Goal: Connect with others: Connect with others

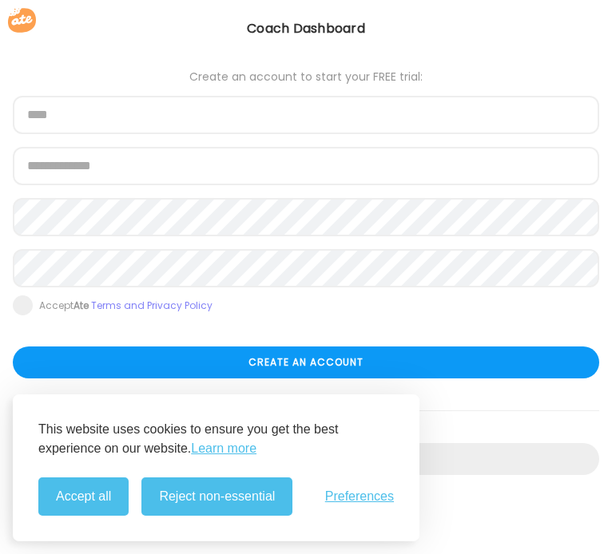
click at [77, 504] on button "Accept all" at bounding box center [83, 497] width 90 height 38
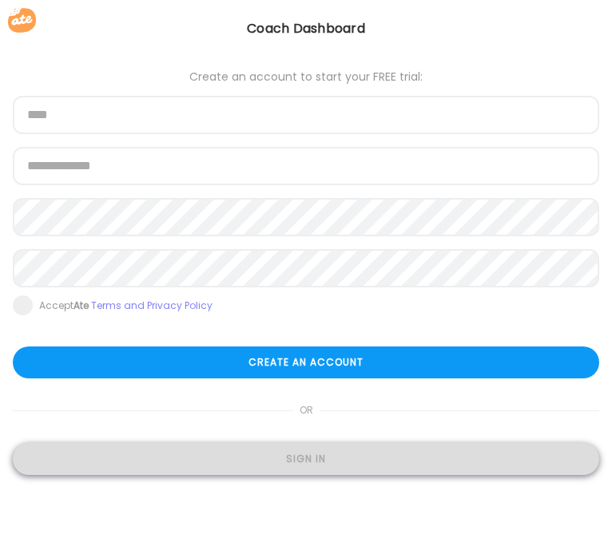
click at [310, 461] on div "Sign in" at bounding box center [306, 459] width 586 height 32
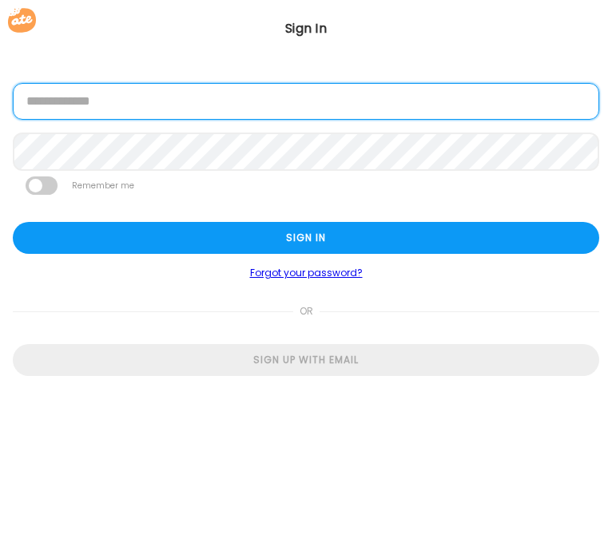
click at [99, 111] on input "email" at bounding box center [306, 101] width 586 height 37
type input "**********"
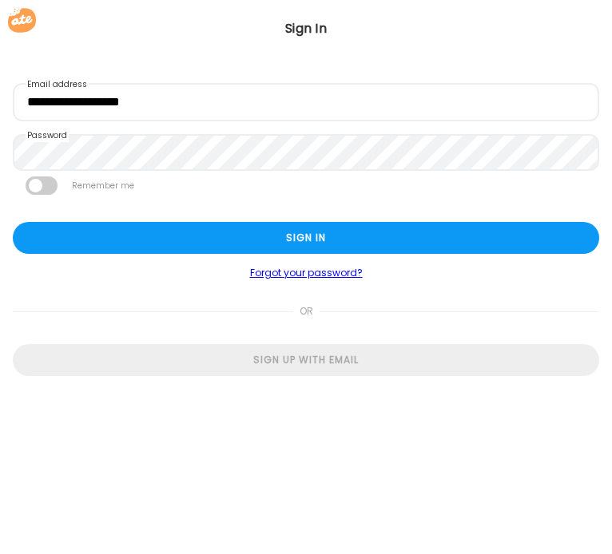
click at [46, 183] on span at bounding box center [42, 186] width 32 height 18
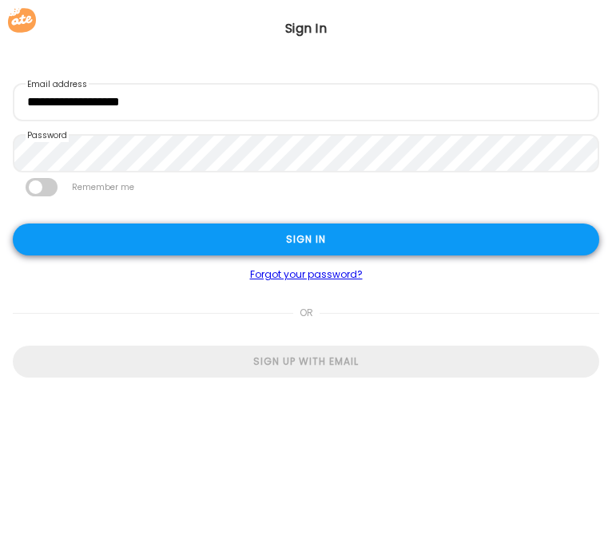
click at [130, 245] on div "Sign in" at bounding box center [306, 240] width 586 height 32
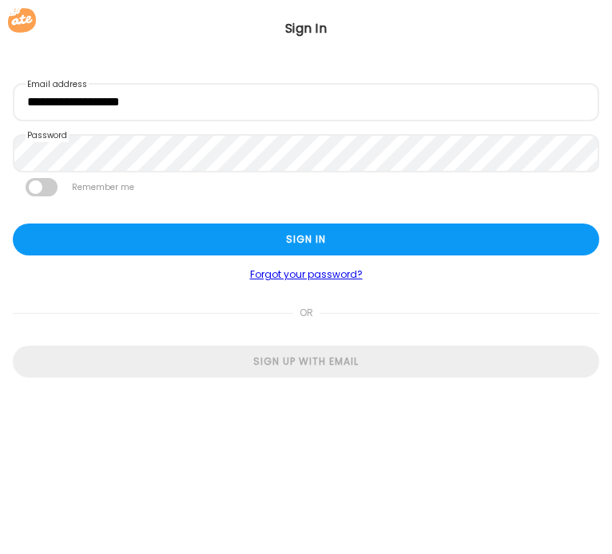
type input "**********"
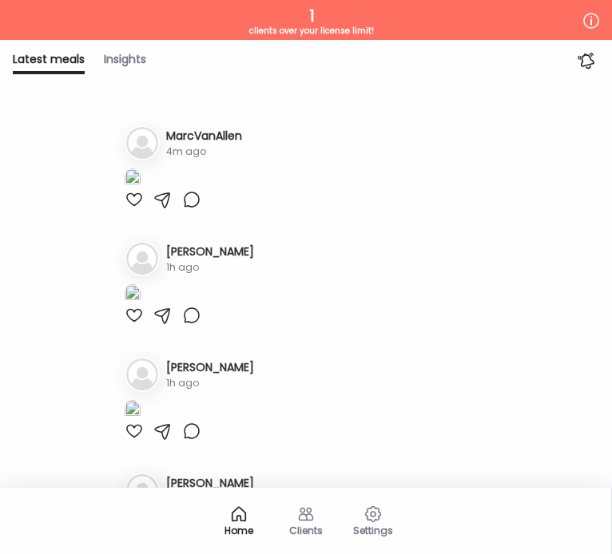
type input "**********"
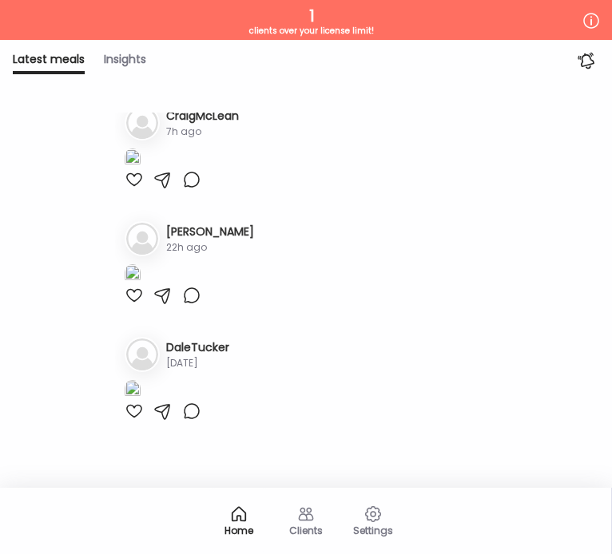
scroll to position [879, 0]
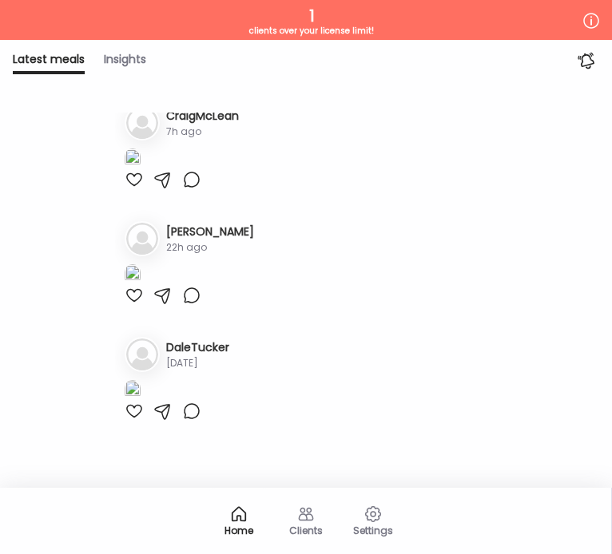
scroll to position [2476, 0]
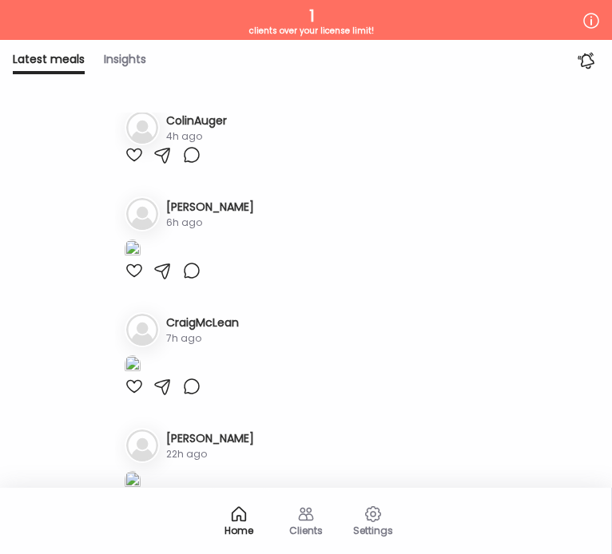
scroll to position [759, 0]
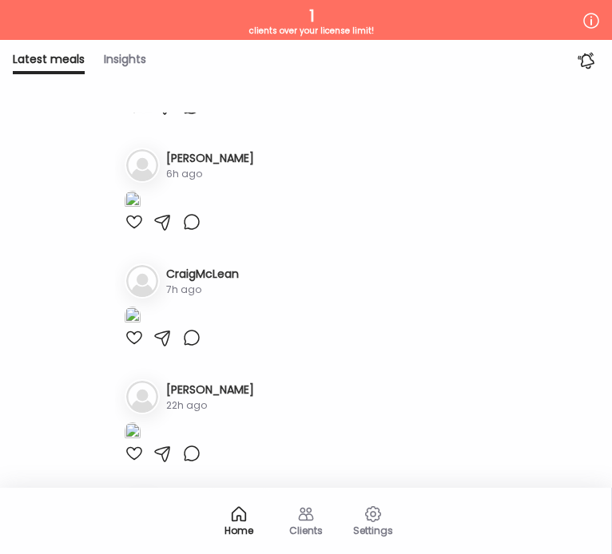
click at [131, 57] on div "Insights" at bounding box center [125, 62] width 42 height 23
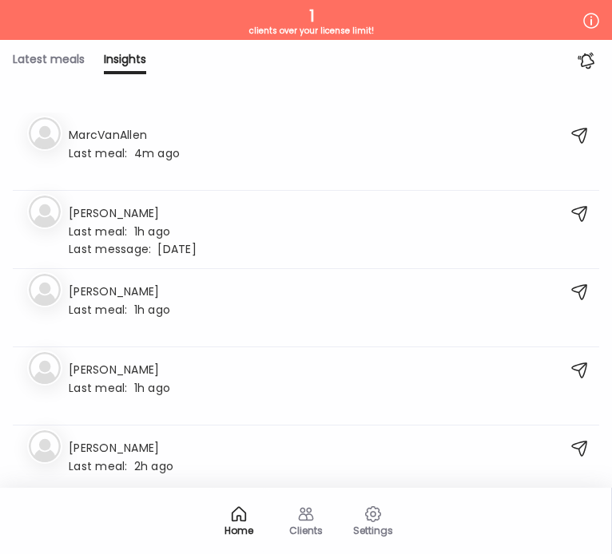
click at [305, 522] on icon at bounding box center [305, 514] width 19 height 19
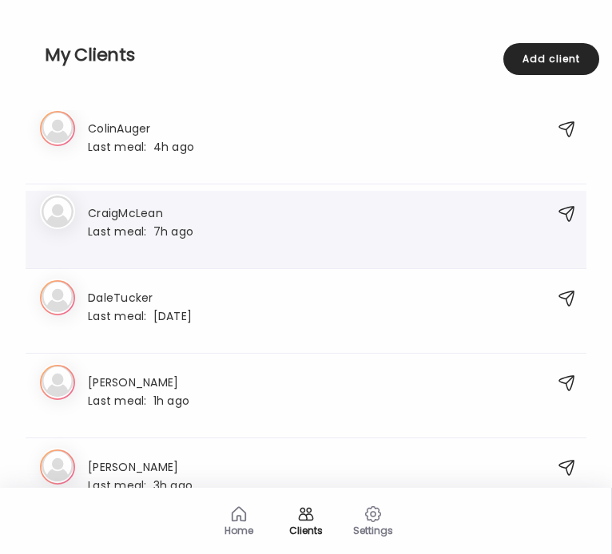
scroll to position [240, 0]
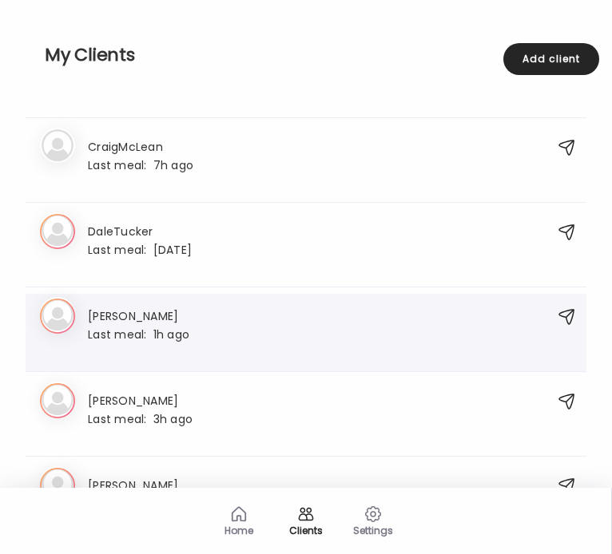
click at [105, 311] on h3 "[PERSON_NAME]" at bounding box center [138, 315] width 101 height 17
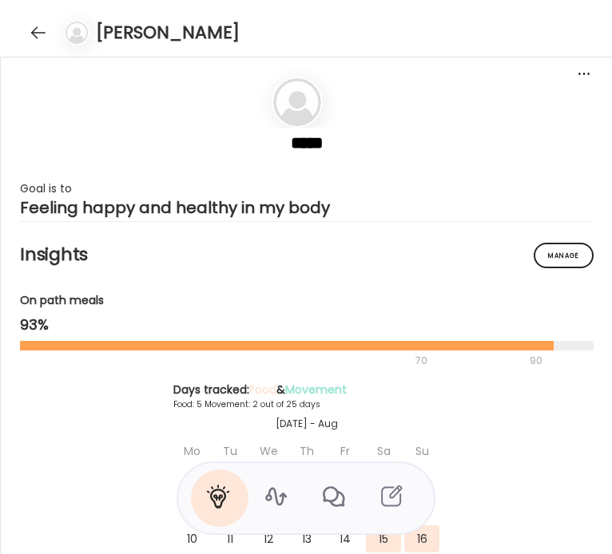
scroll to position [2597, 0]
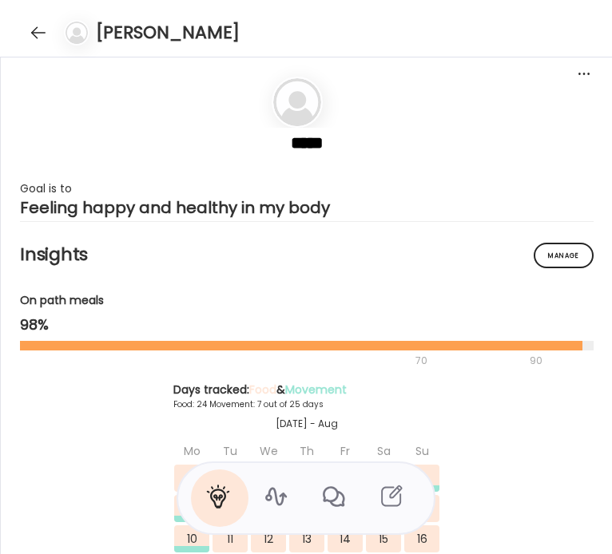
click at [276, 497] on icon at bounding box center [276, 497] width 22 height 18
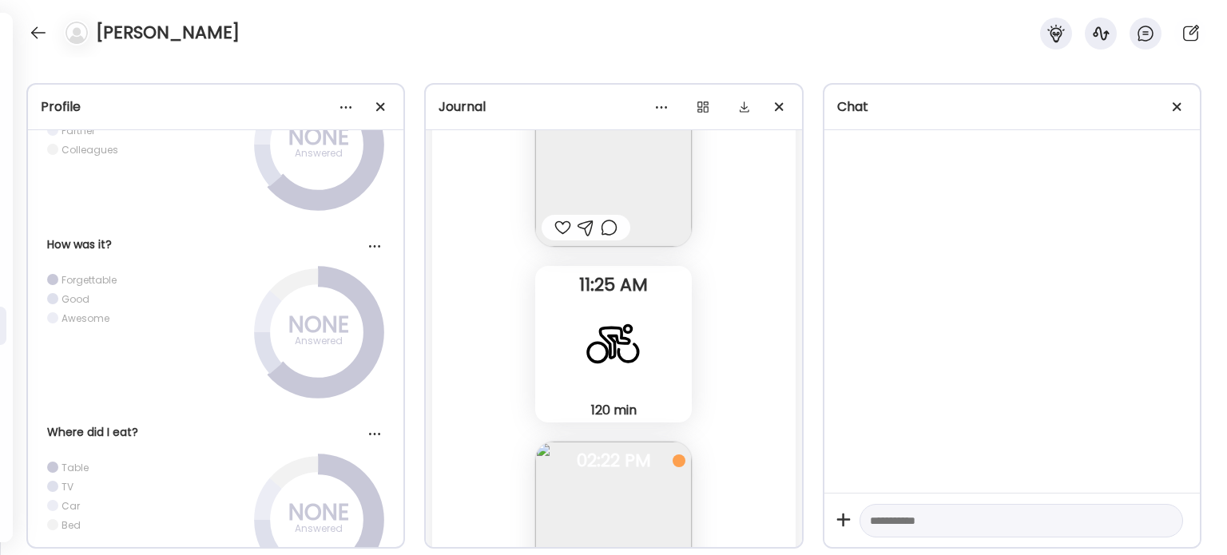
scroll to position [1019, 0]
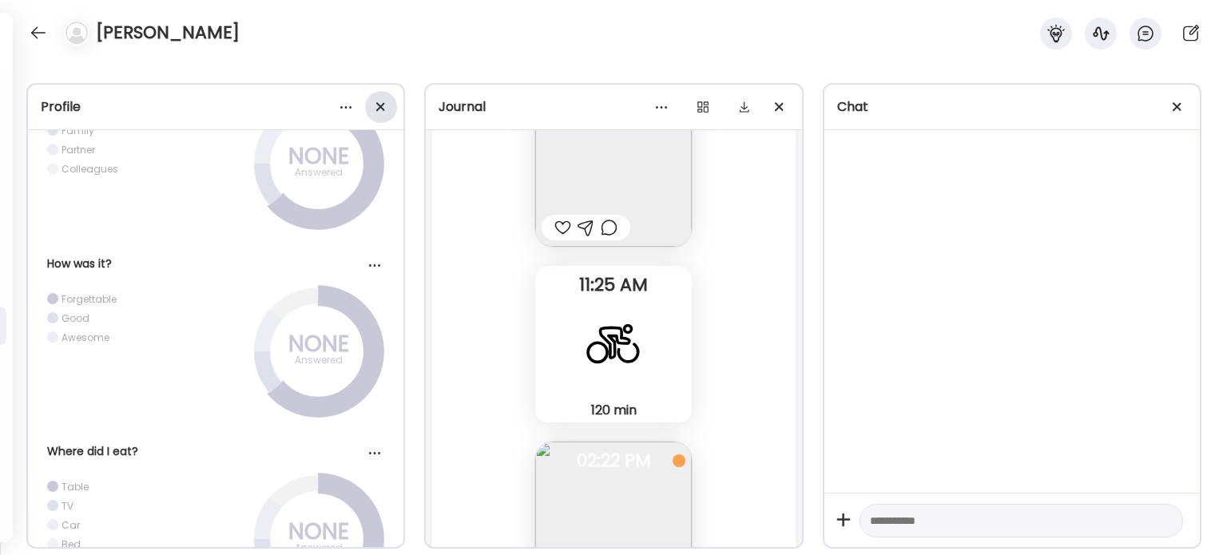
click at [380, 102] on div at bounding box center [381, 107] width 32 height 32
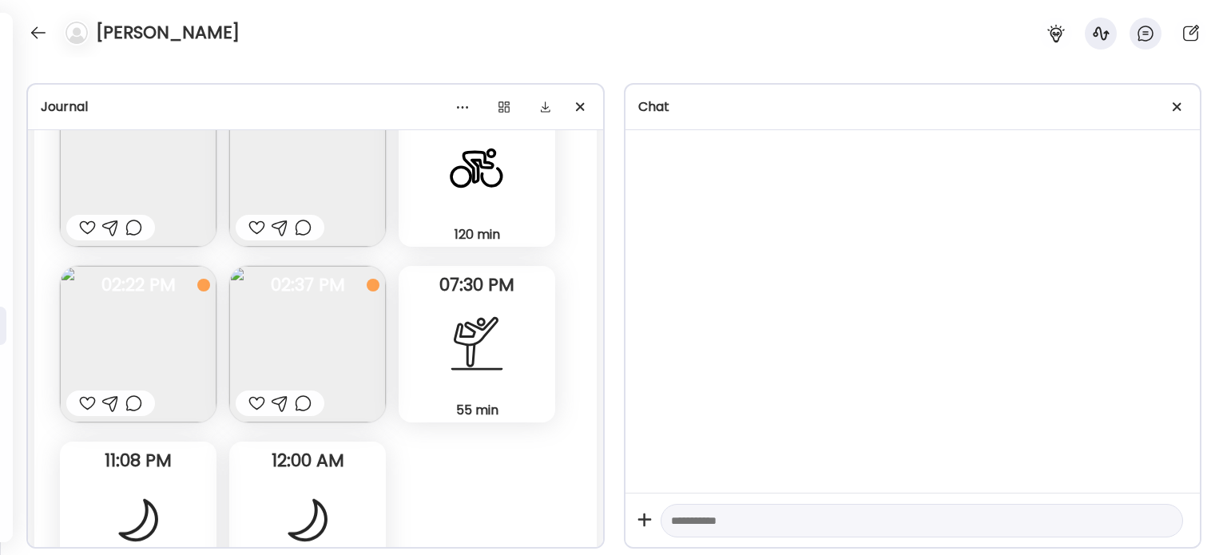
scroll to position [8215, 0]
click at [611, 109] on span at bounding box center [1177, 106] width 9 height 9
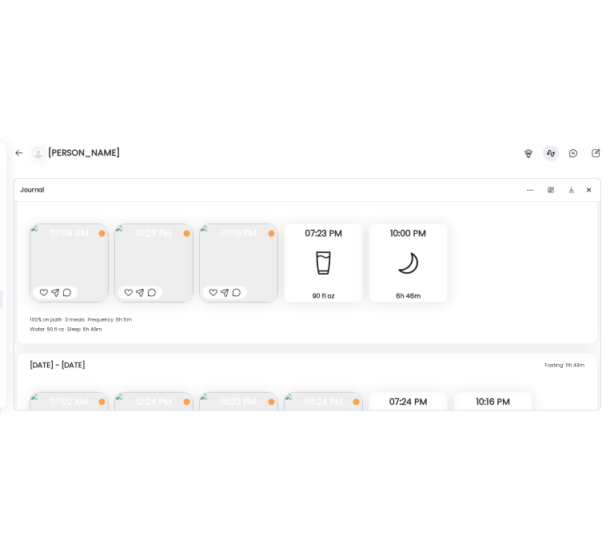
scroll to position [1042, 0]
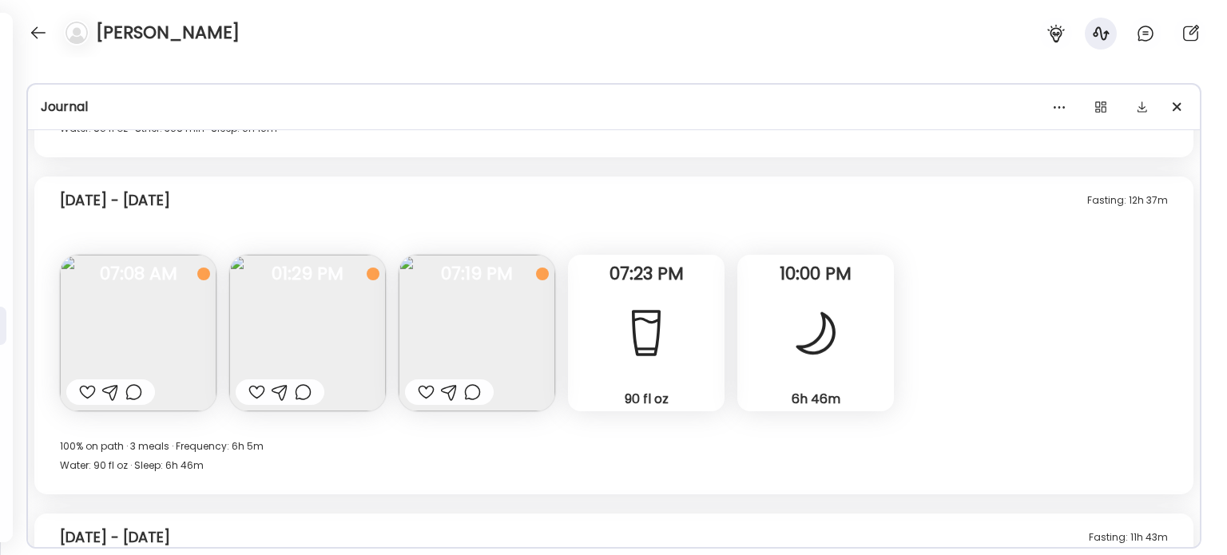
drag, startPoint x: 469, startPoint y: 50, endPoint x: 550, endPoint y: 31, distance: 82.9
click at [469, 50] on div "[PERSON_NAME]" at bounding box center [613, 29] width 1227 height 58
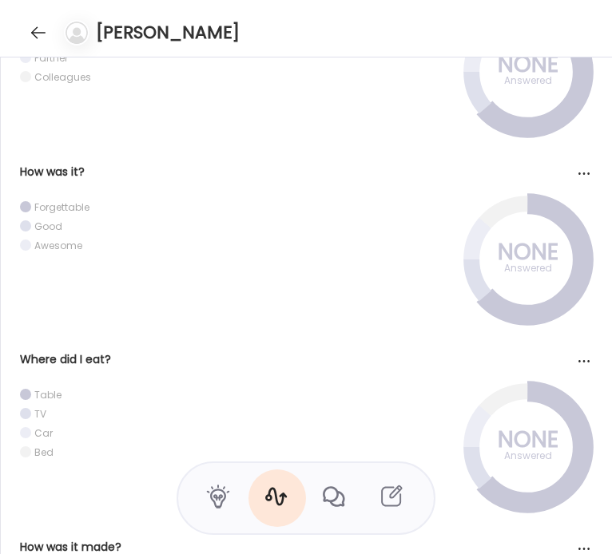
scroll to position [1019, 0]
